Goal: Find specific fact: Find specific page/section

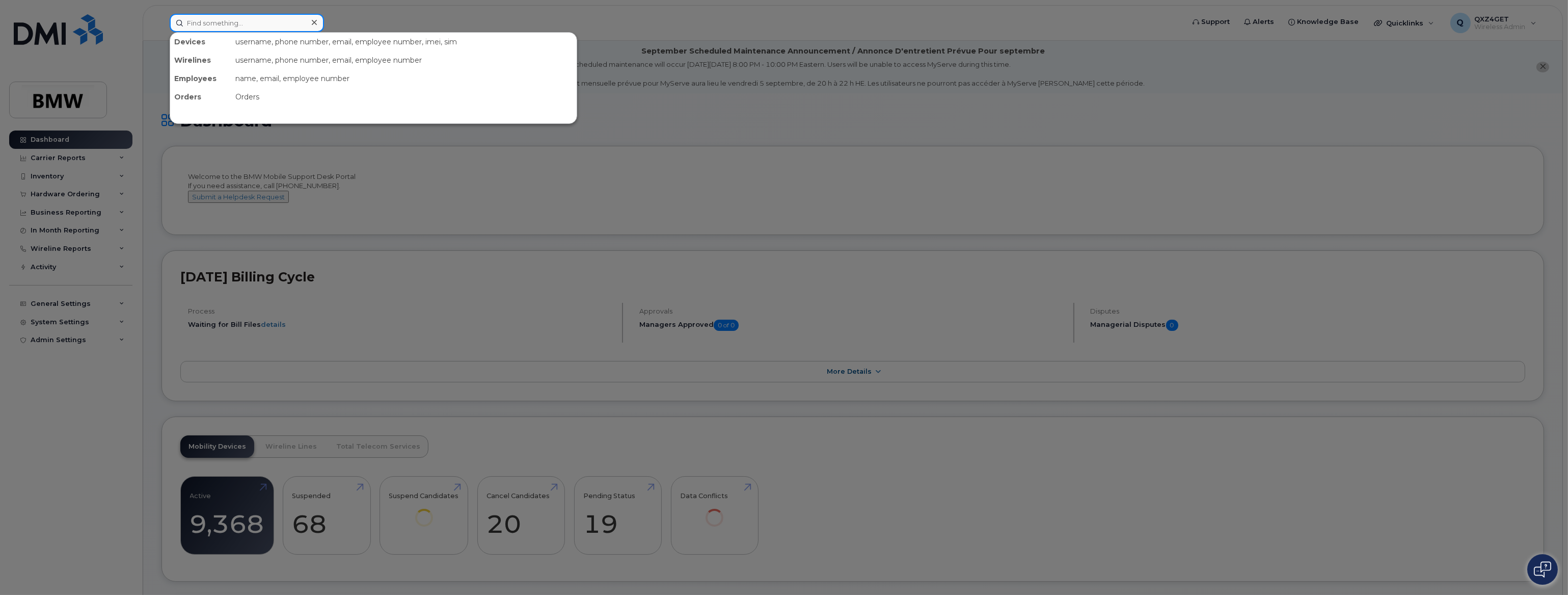
click at [230, 27] on input at bounding box center [247, 23] width 154 height 18
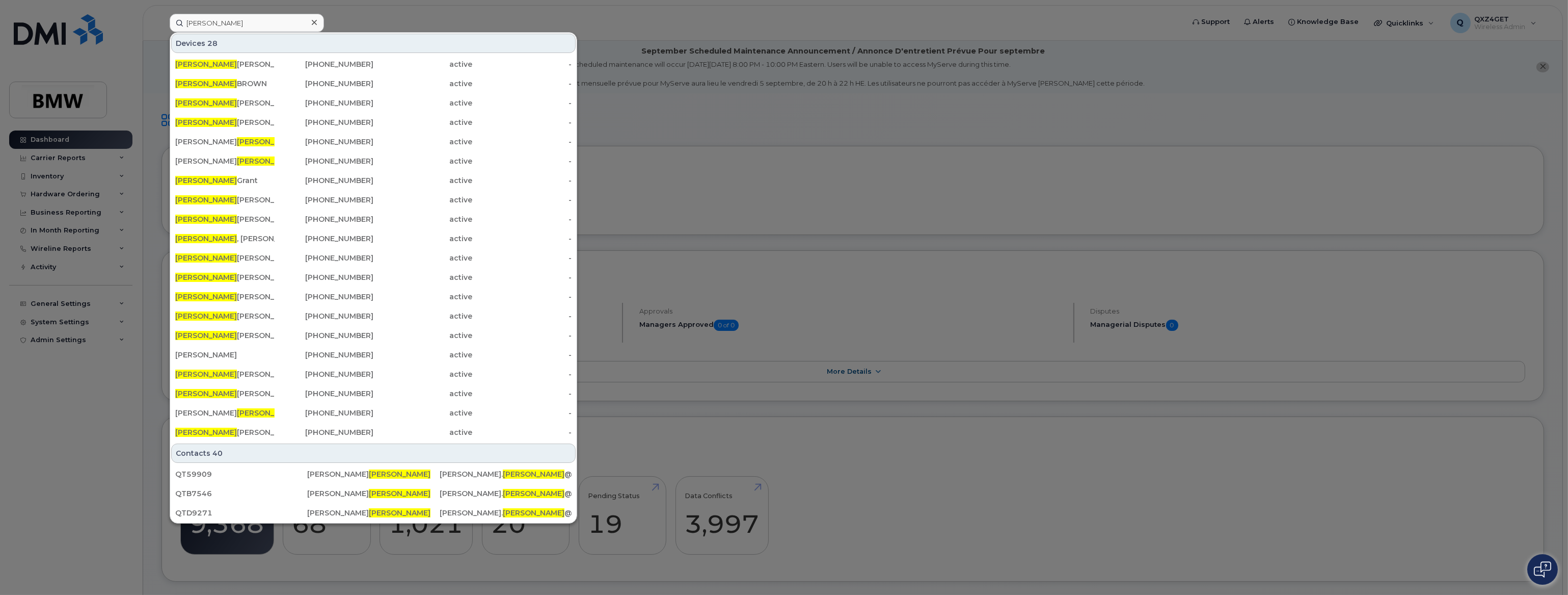
drag, startPoint x: 751, startPoint y: 282, endPoint x: 814, endPoint y: 293, distance: 64.0
click at [758, 282] on div at bounding box center [784, 298] width 1568 height 595
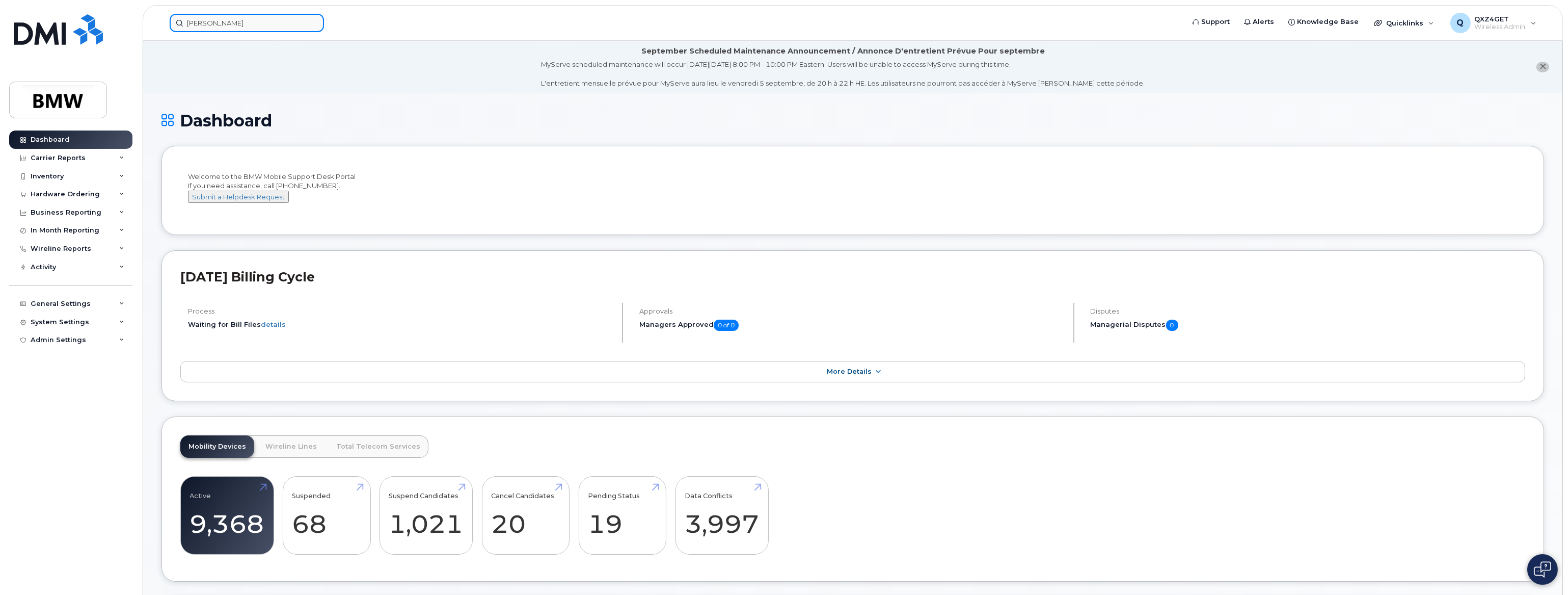
click at [216, 17] on input "[PERSON_NAME]" at bounding box center [247, 23] width 154 height 18
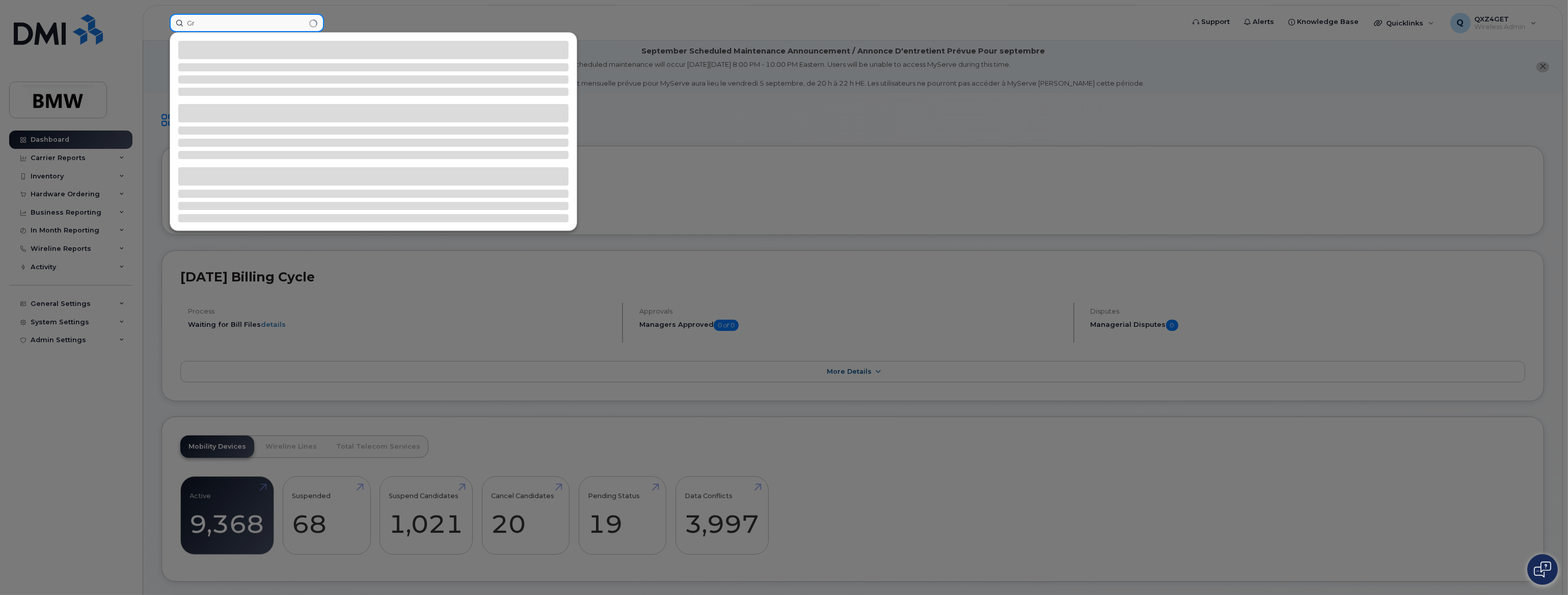
type input "G"
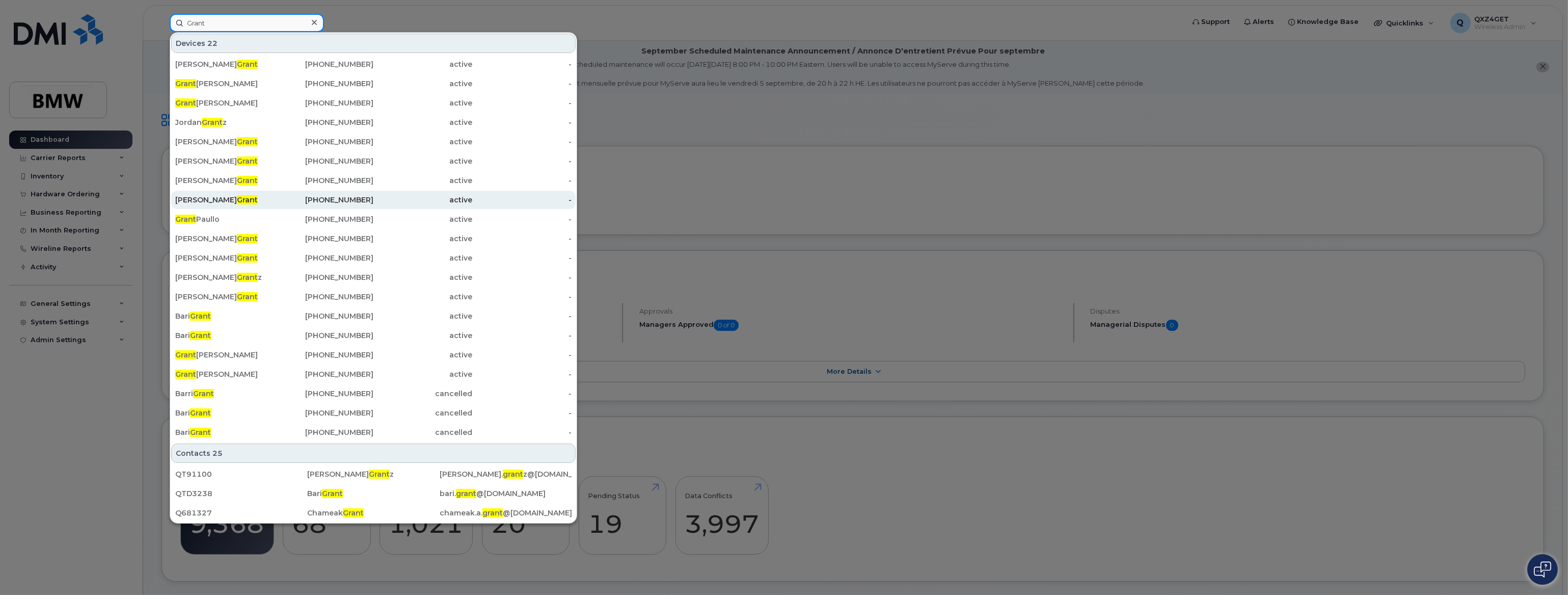
type input "Grant"
click at [237, 200] on span "Grant" at bounding box center [247, 200] width 21 height 9
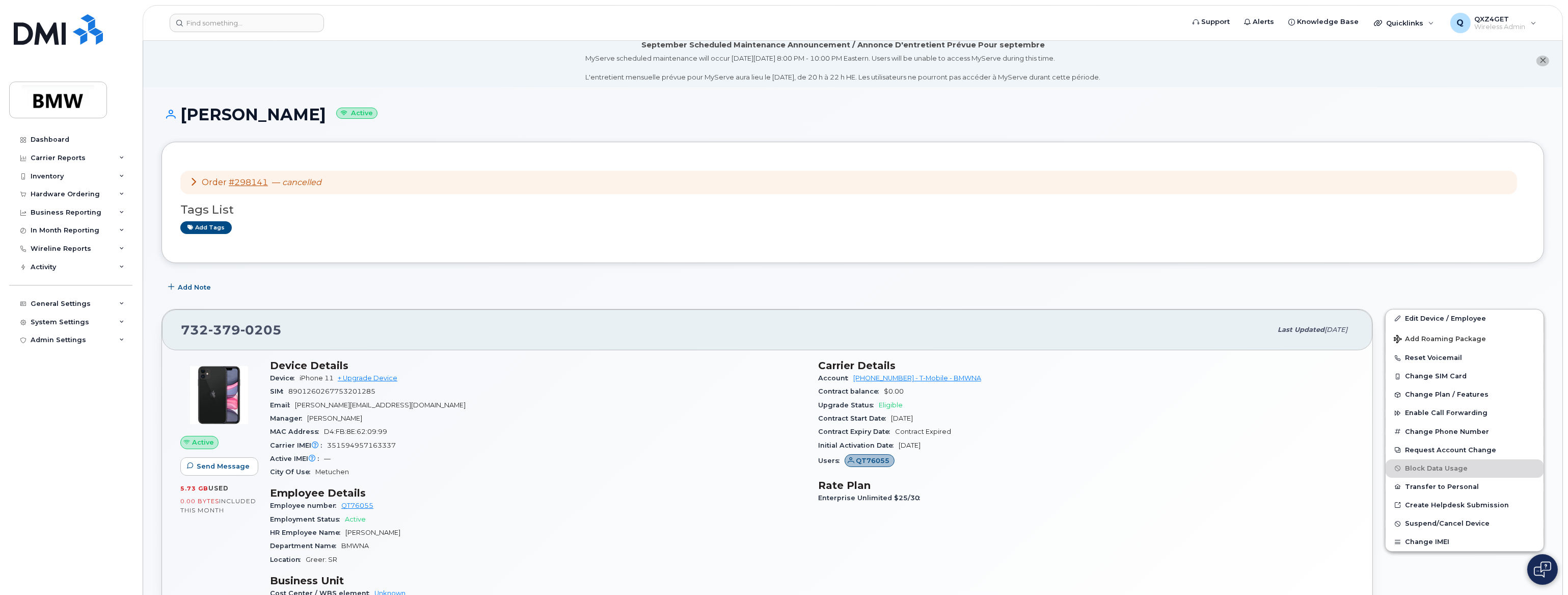
scroll to position [5, 0]
drag, startPoint x: 674, startPoint y: 98, endPoint x: 622, endPoint y: 104, distance: 52.3
